Goal: Task Accomplishment & Management: Manage account settings

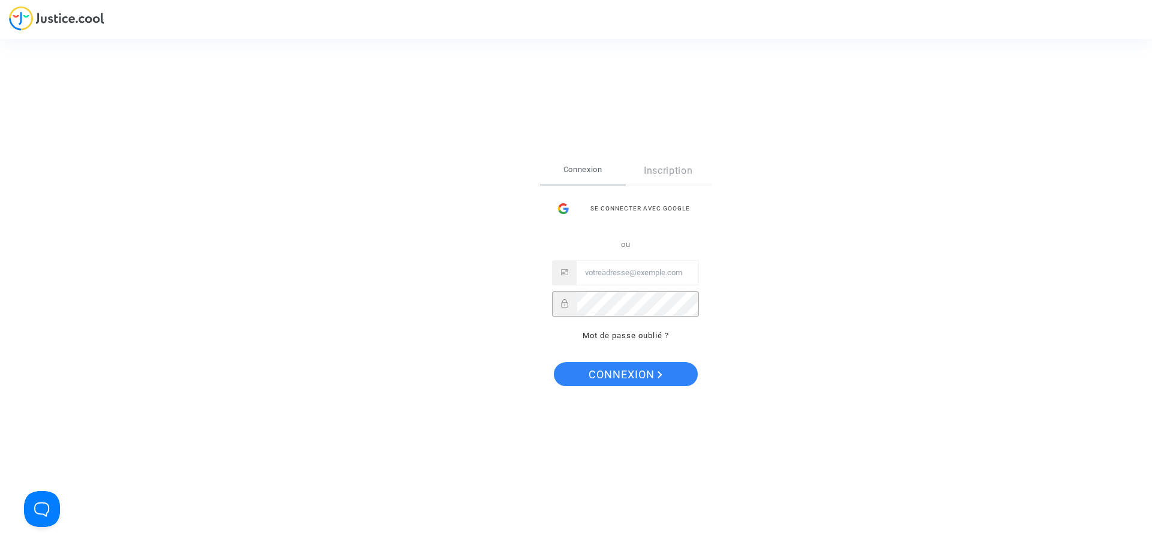
click at [660, 274] on input "Email" at bounding box center [637, 273] width 122 height 24
paste input "imitxelena@reclamapormi.com"
type input "imitxelena@reclamapormi.com"
click at [580, 377] on button "Connexion" at bounding box center [626, 374] width 144 height 24
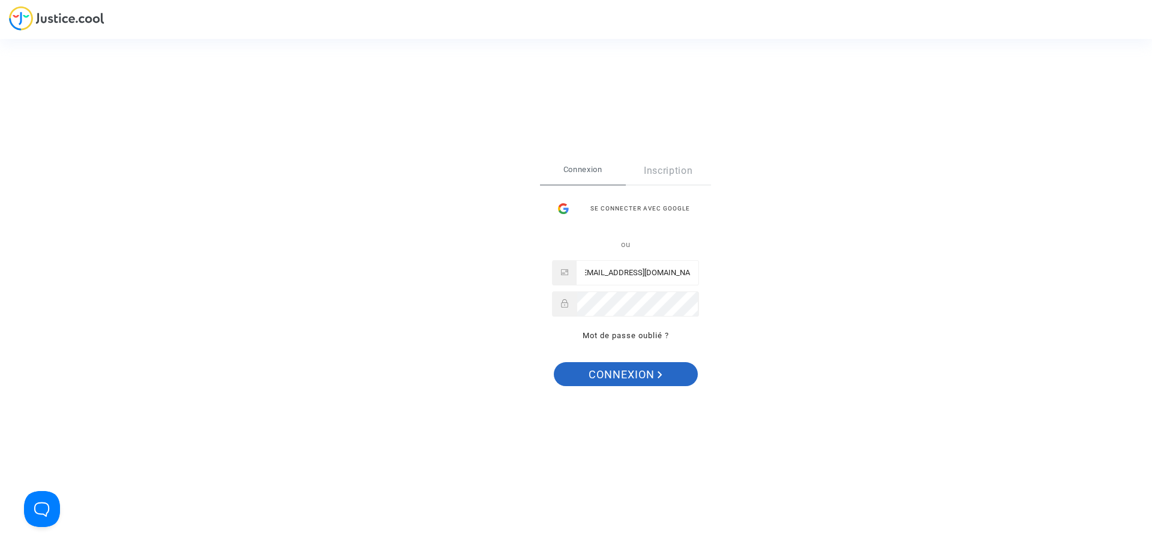
scroll to position [0, 0]
